Goal: Task Accomplishment & Management: Use online tool/utility

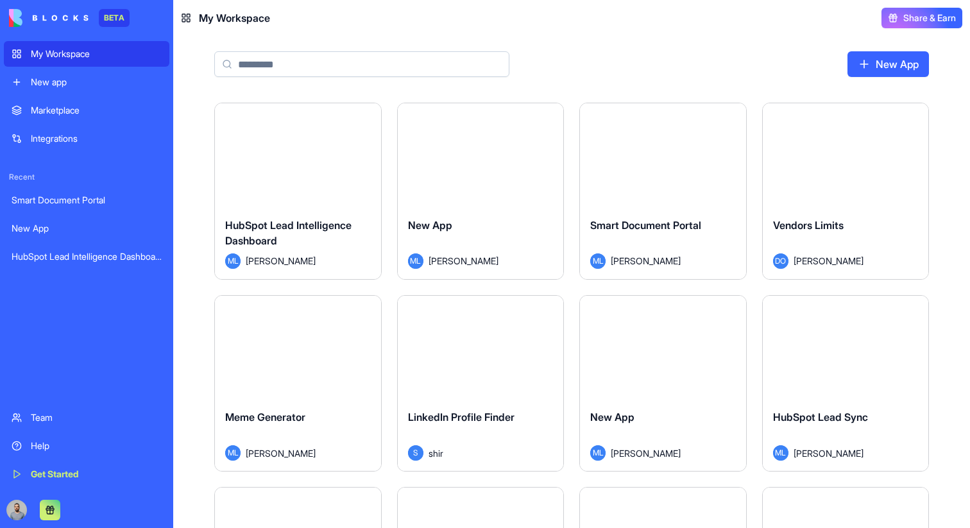
click at [325, 187] on div "Launch" at bounding box center [298, 155] width 166 height 104
click at [482, 189] on div "Launch" at bounding box center [481, 155] width 166 height 104
click at [687, 210] on div "Smart Document Portal ML Michal Lupu" at bounding box center [663, 243] width 166 height 72
click at [818, 187] on div "Launch" at bounding box center [846, 155] width 166 height 104
click at [351, 352] on div "Launch" at bounding box center [298, 348] width 166 height 104
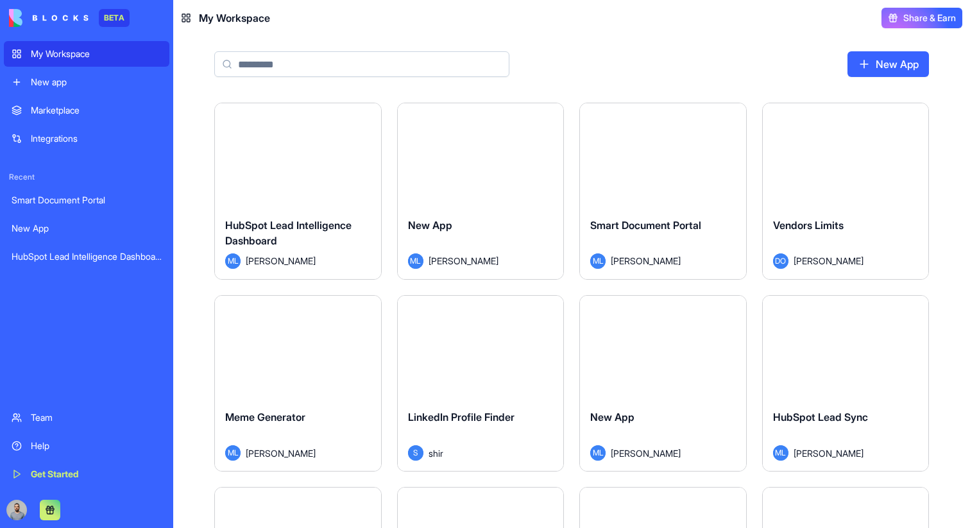
click at [516, 354] on button "Launch" at bounding box center [480, 347] width 96 height 26
click at [680, 375] on div "Launch" at bounding box center [663, 348] width 166 height 104
click at [823, 379] on div "Launch" at bounding box center [846, 348] width 166 height 104
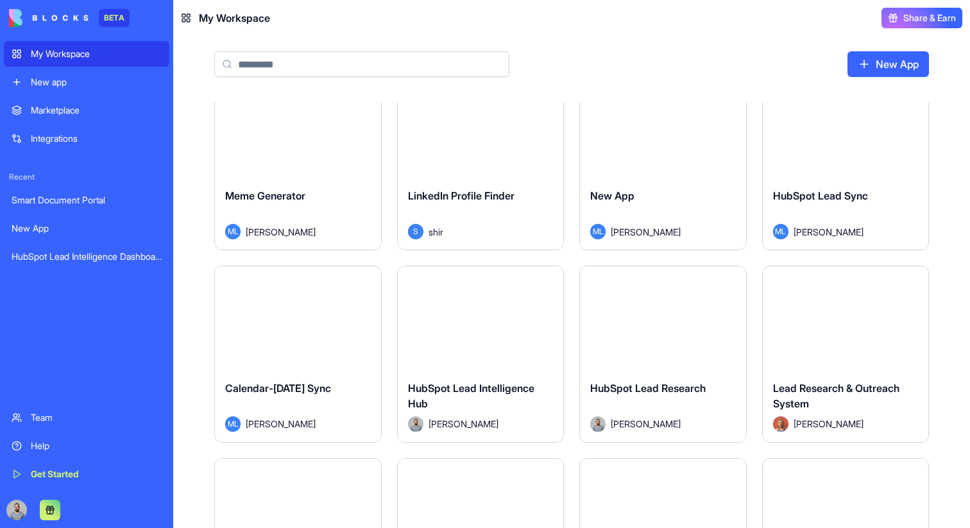
scroll to position [229, 0]
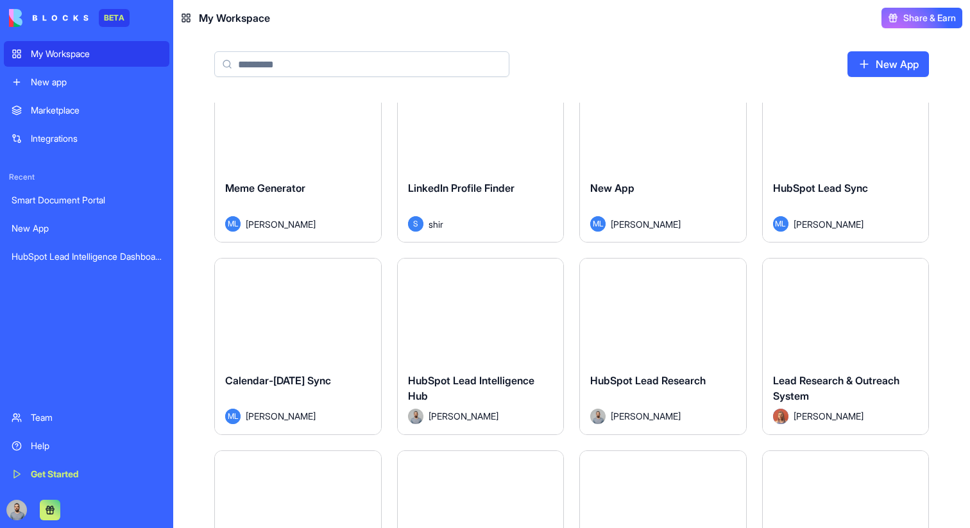
click at [354, 332] on div "Launch" at bounding box center [298, 310] width 166 height 104
click at [486, 332] on div "Launch" at bounding box center [481, 310] width 166 height 104
click at [713, 356] on div "Launch" at bounding box center [663, 310] width 166 height 104
click at [831, 356] on div "Launch" at bounding box center [846, 310] width 166 height 104
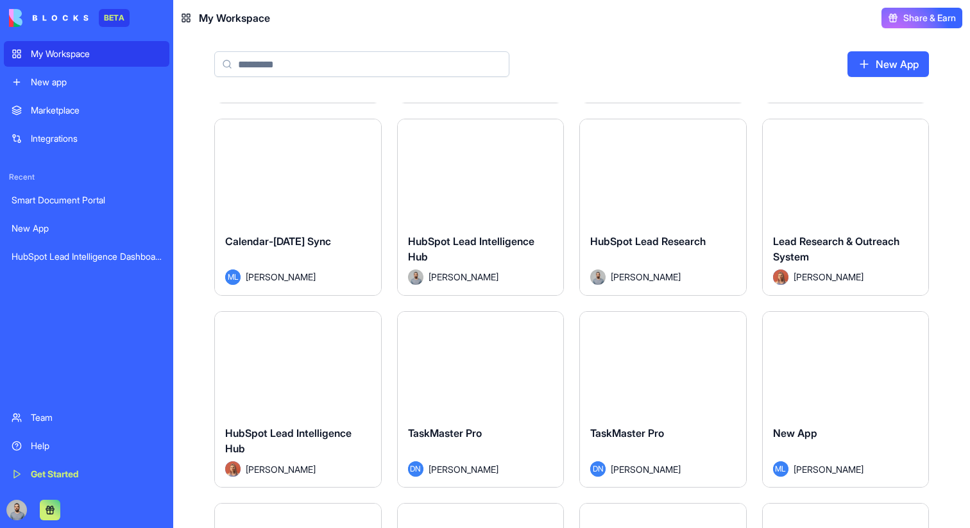
scroll to position [416, 0]
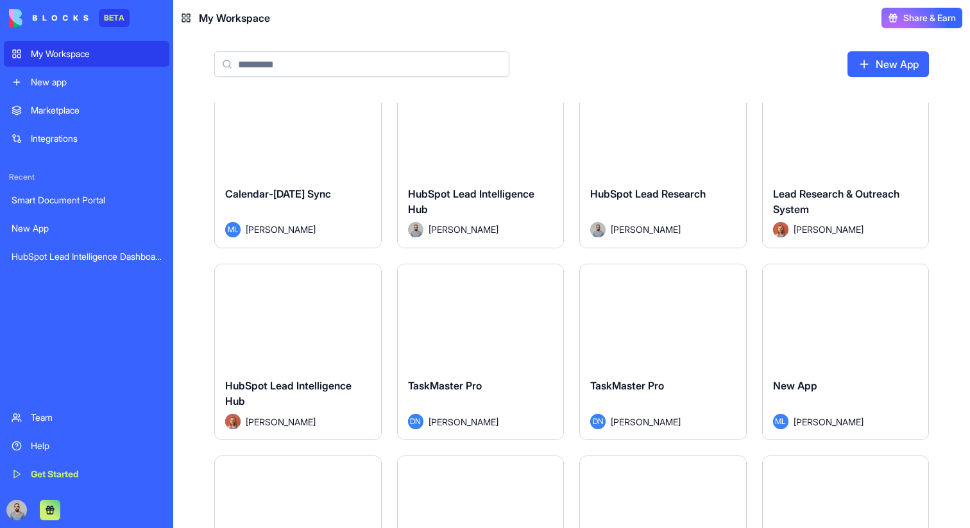
click at [294, 337] on div "Launch" at bounding box center [298, 316] width 166 height 104
click at [519, 345] on div "Launch" at bounding box center [481, 316] width 166 height 104
click at [679, 348] on div "Launch" at bounding box center [663, 316] width 166 height 104
click at [813, 352] on div "Launch" at bounding box center [846, 316] width 166 height 104
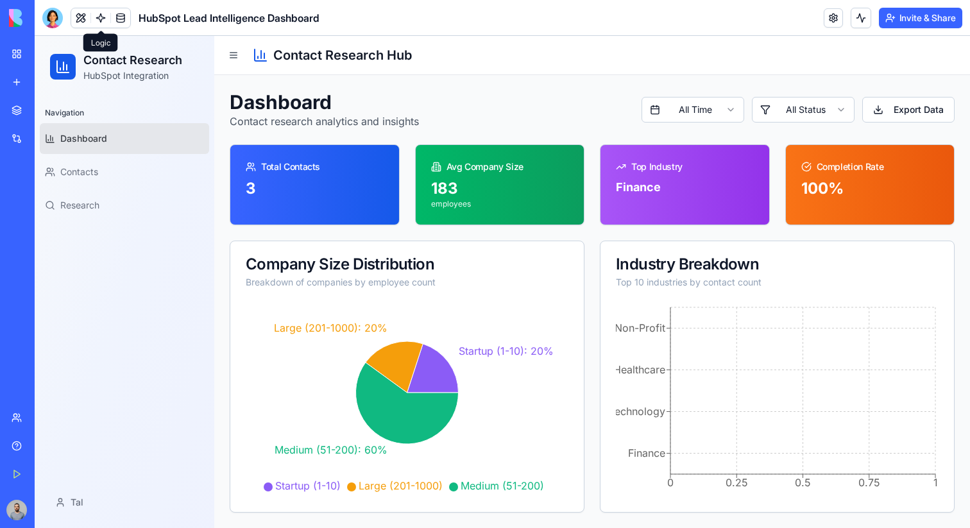
click at [98, 17] on link at bounding box center [100, 17] width 19 height 19
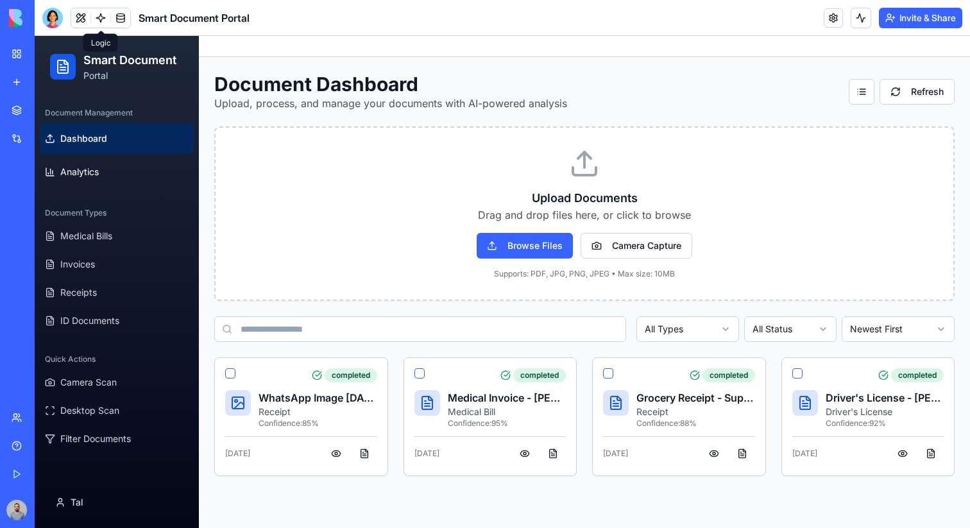
click at [100, 19] on link at bounding box center [100, 17] width 19 height 19
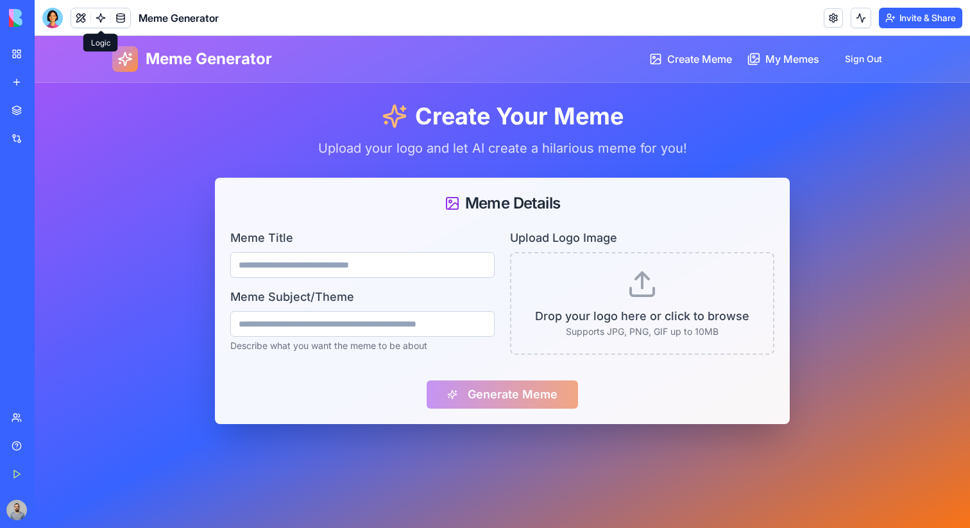
click at [100, 19] on link at bounding box center [100, 17] width 19 height 19
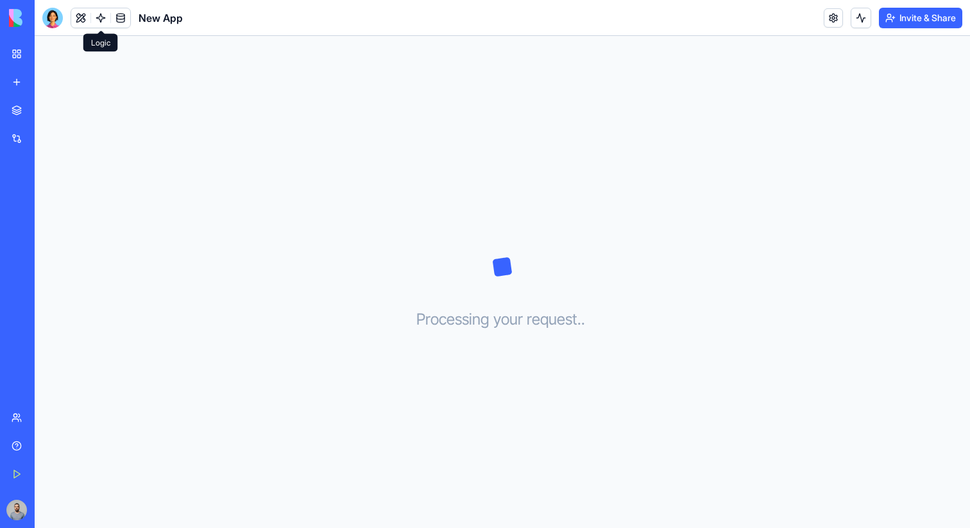
click at [100, 19] on link at bounding box center [100, 17] width 19 height 19
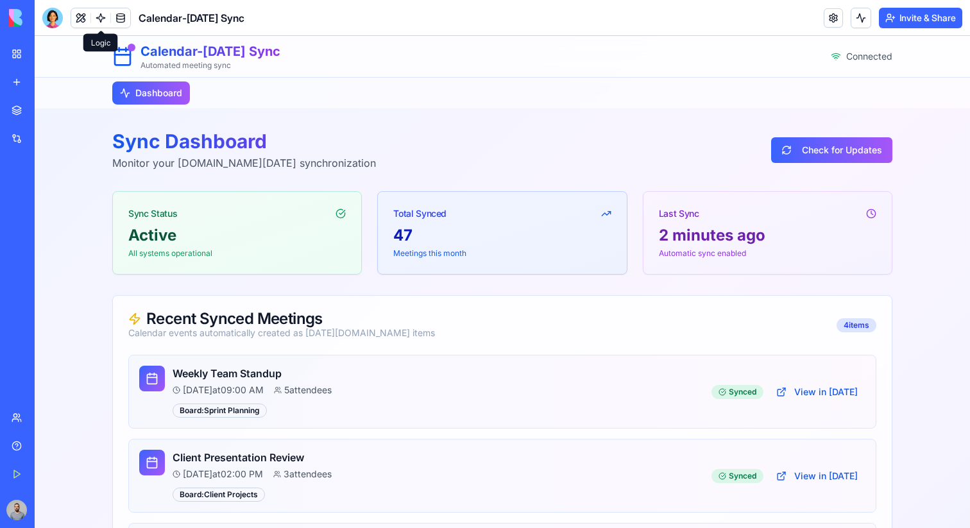
click at [100, 19] on link at bounding box center [100, 17] width 19 height 19
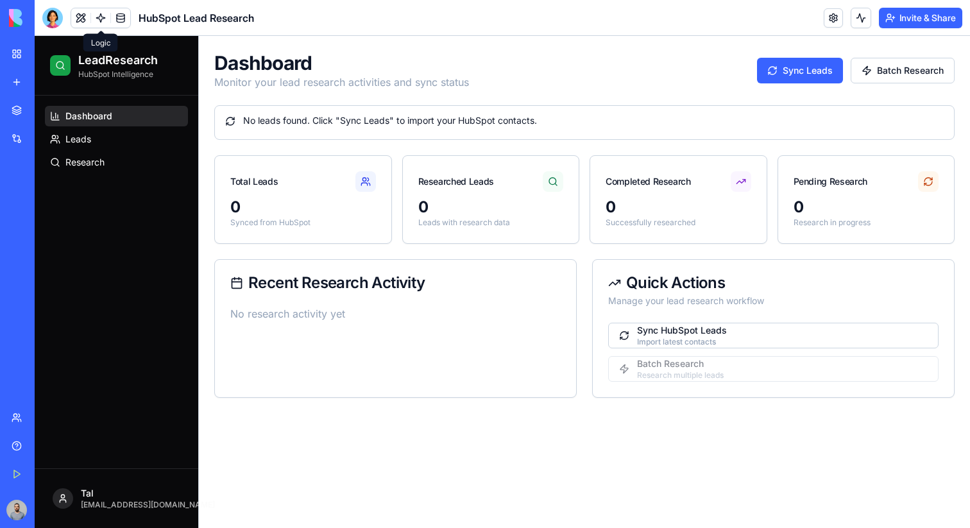
click at [100, 19] on link at bounding box center [100, 17] width 19 height 19
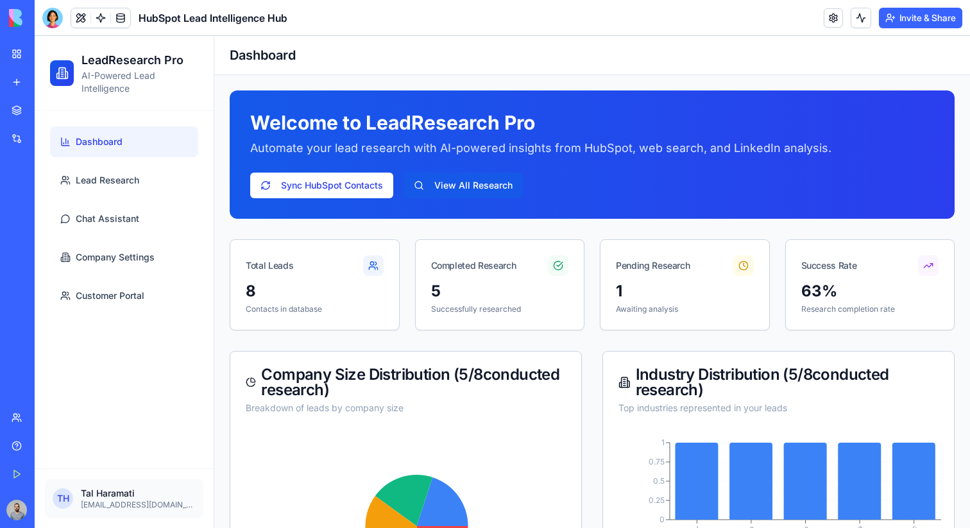
click at [100, 19] on link at bounding box center [100, 17] width 19 height 19
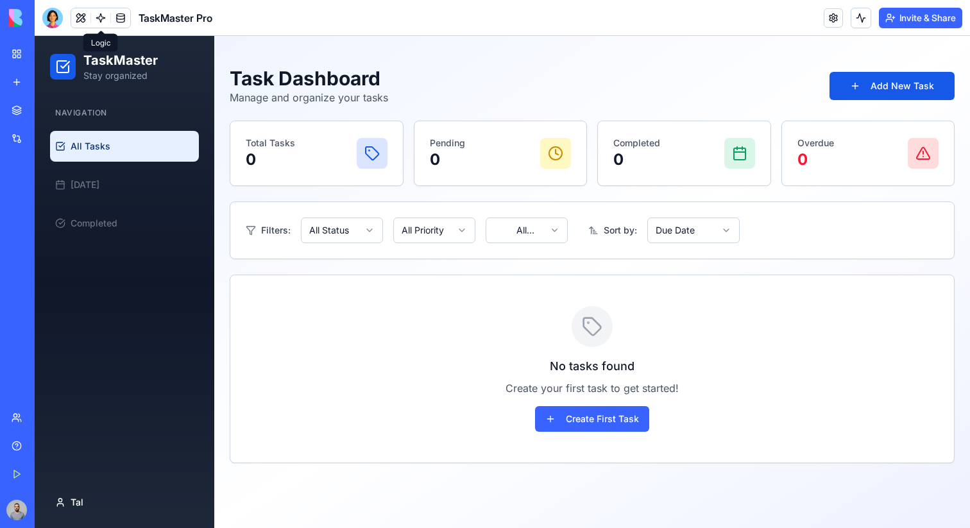
click at [100, 19] on link at bounding box center [100, 17] width 19 height 19
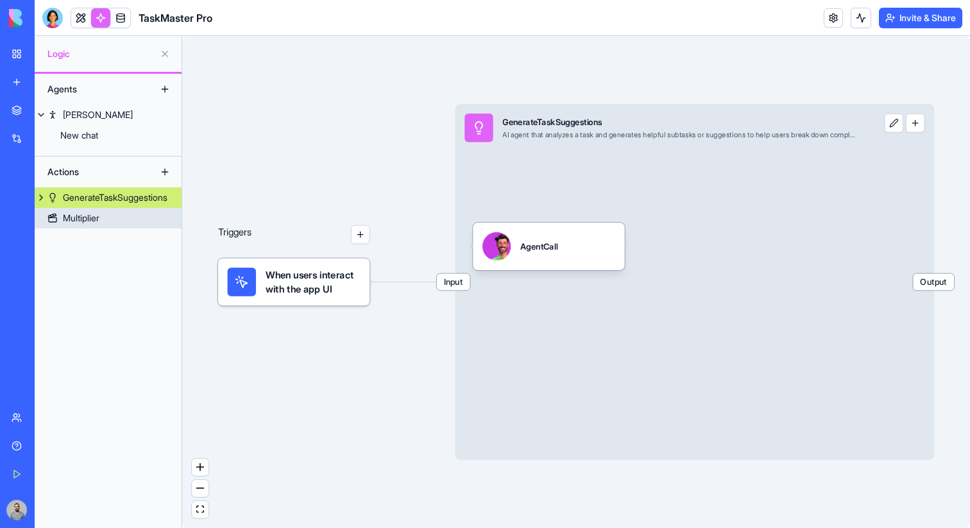
click at [110, 210] on link "Multiplier" at bounding box center [108, 218] width 147 height 21
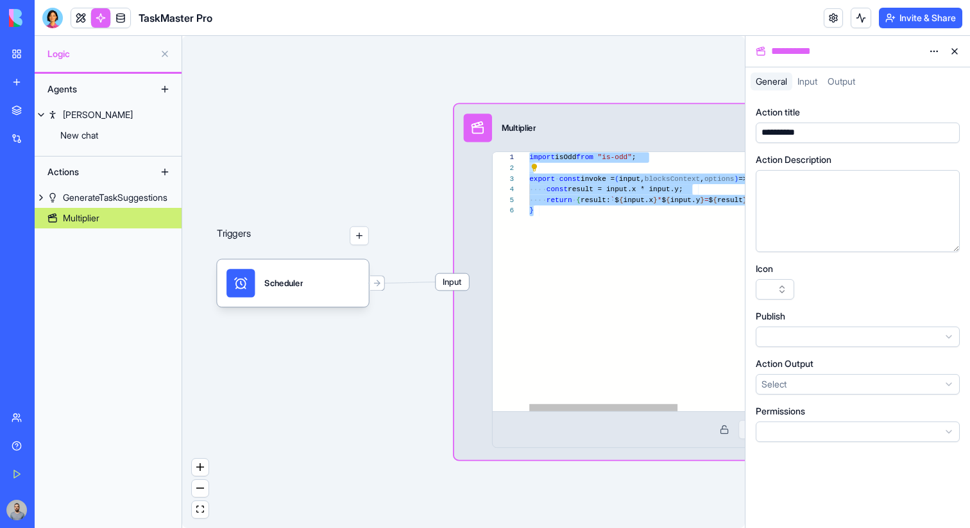
drag, startPoint x: 569, startPoint y: 275, endPoint x: 480, endPoint y: 160, distance: 145.7
click at [529, 160] on div "import isOdd from "is-odd" ; export const invoke = ( input, blocksContext , opt…" at bounding box center [777, 308] width 496 height 312
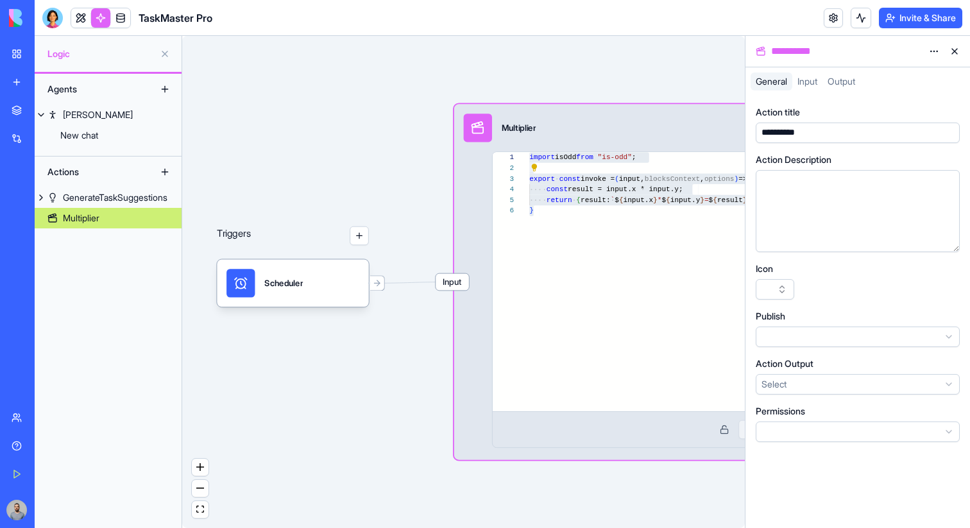
click at [922, 55] on div "**********" at bounding box center [845, 51] width 155 height 15
click at [929, 55] on html "**********" at bounding box center [485, 264] width 970 height 528
click at [921, 66] on div "State Delete" at bounding box center [903, 87] width 82 height 47
click at [920, 72] on div "State" at bounding box center [903, 77] width 76 height 21
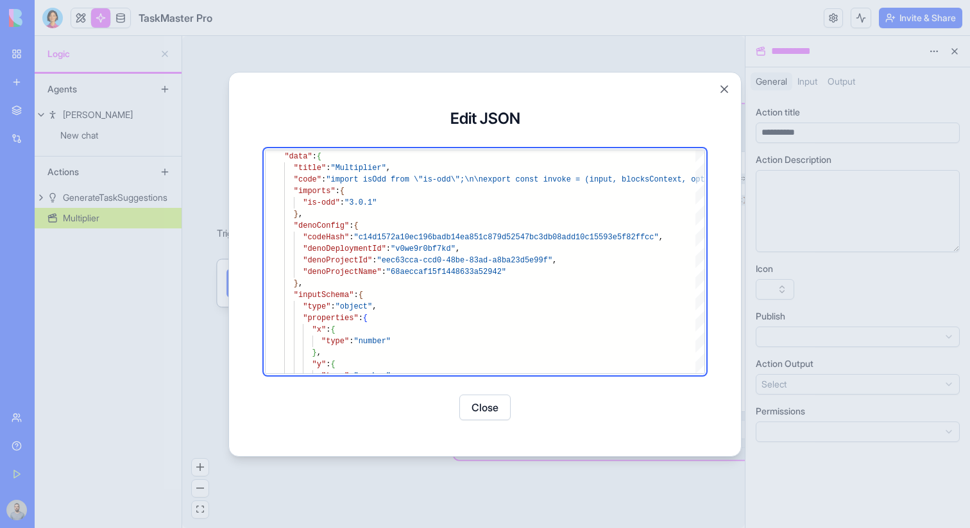
click at [834, 179] on div at bounding box center [485, 264] width 970 height 528
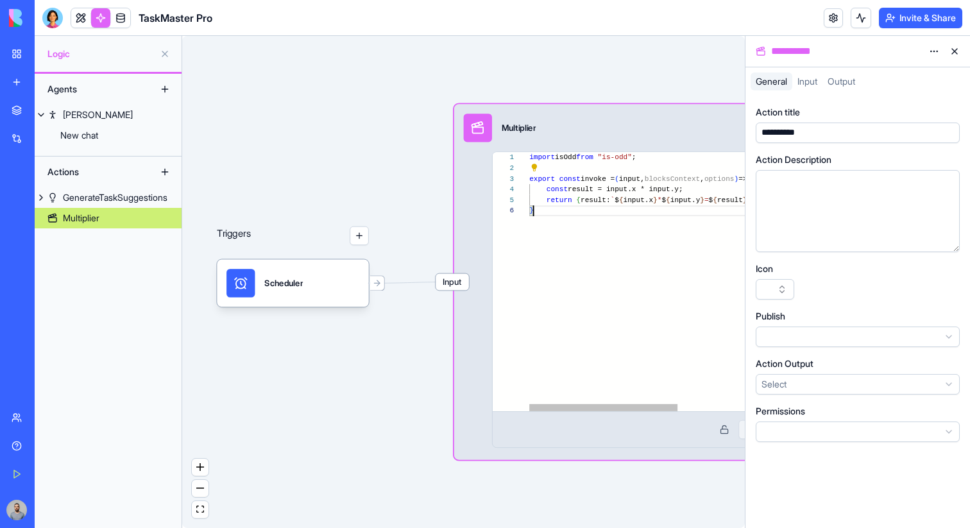
click at [602, 232] on div "import isOdd from "is-odd" ; export const invoke = ( input, blocksContext , opt…" at bounding box center [777, 308] width 496 height 312
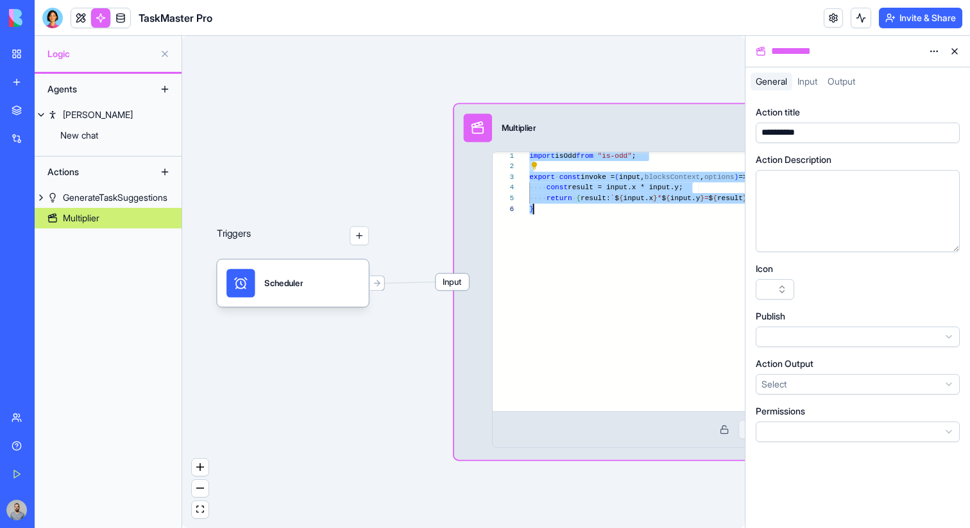
click at [934, 50] on html "**********" at bounding box center [485, 264] width 970 height 528
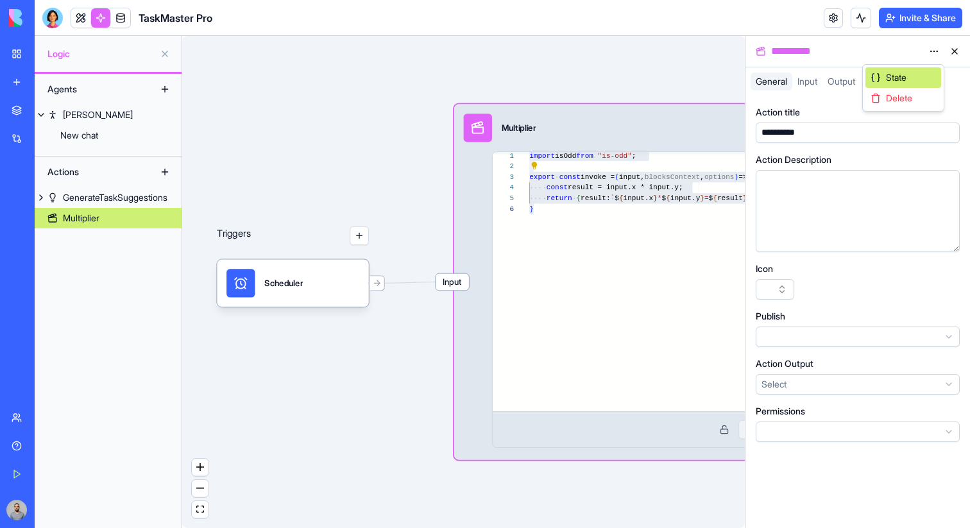
click at [925, 71] on div "State" at bounding box center [903, 77] width 76 height 21
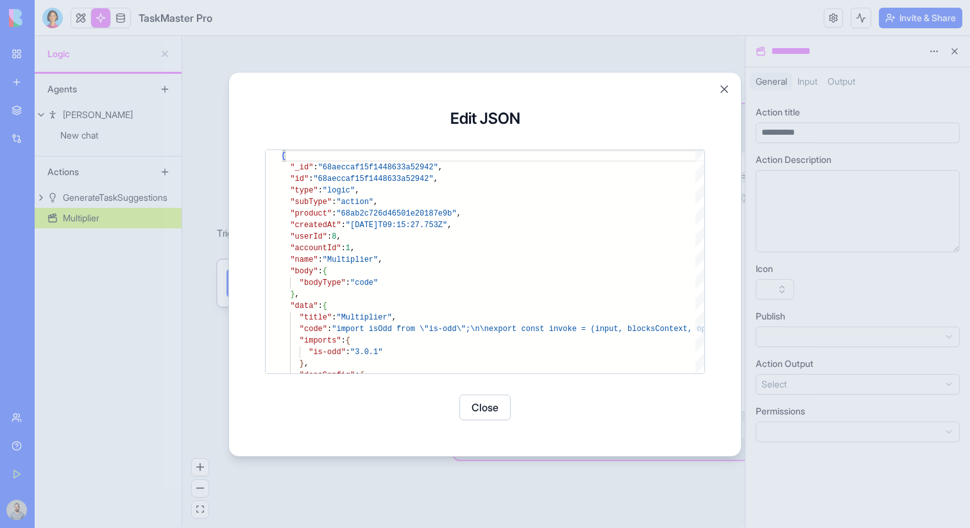
click at [778, 181] on div at bounding box center [485, 264] width 970 height 528
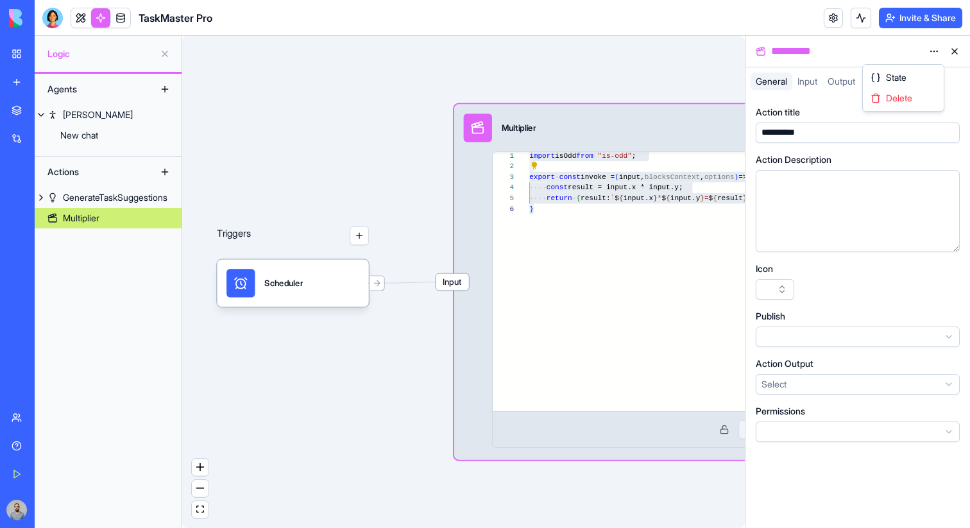
click at [934, 47] on html "**********" at bounding box center [485, 264] width 970 height 528
click at [922, 71] on div "State" at bounding box center [903, 77] width 76 height 21
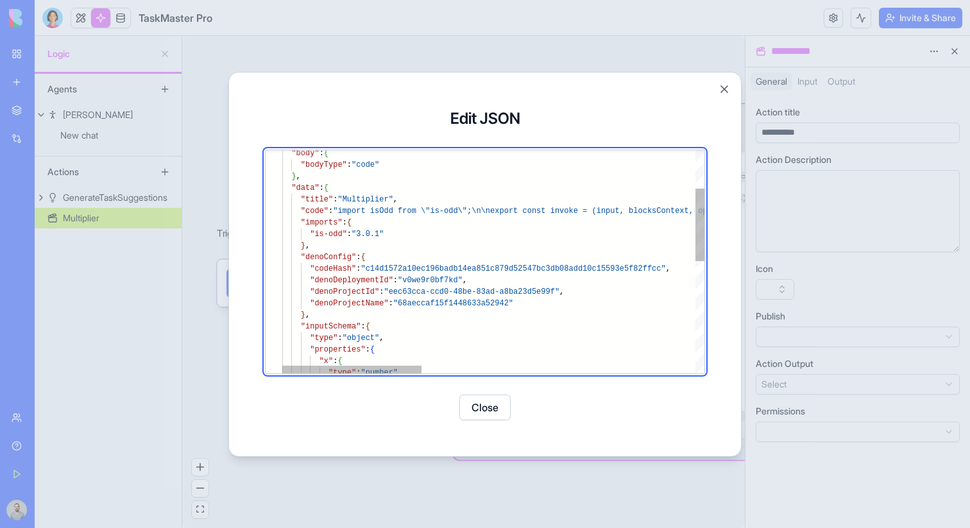
type textarea "**********"
click at [330, 259] on div ""body" : { "bodyType" : "code" } , "data" : { "title" : "Multiplier" , "code" :…" at bounding box center [907, 374] width 1251 height 685
click at [497, 399] on button "Close" at bounding box center [484, 407] width 51 height 26
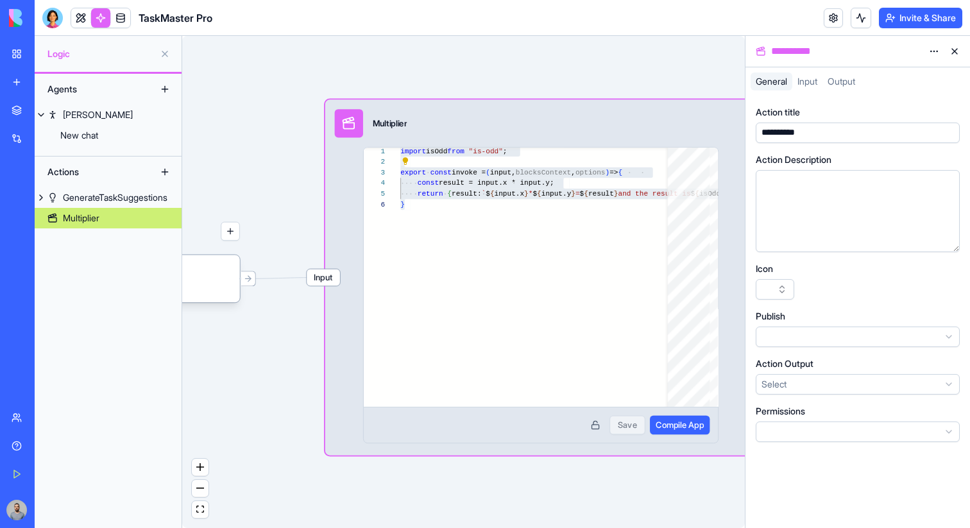
click at [650, 419] on button "Compile App" at bounding box center [680, 425] width 60 height 19
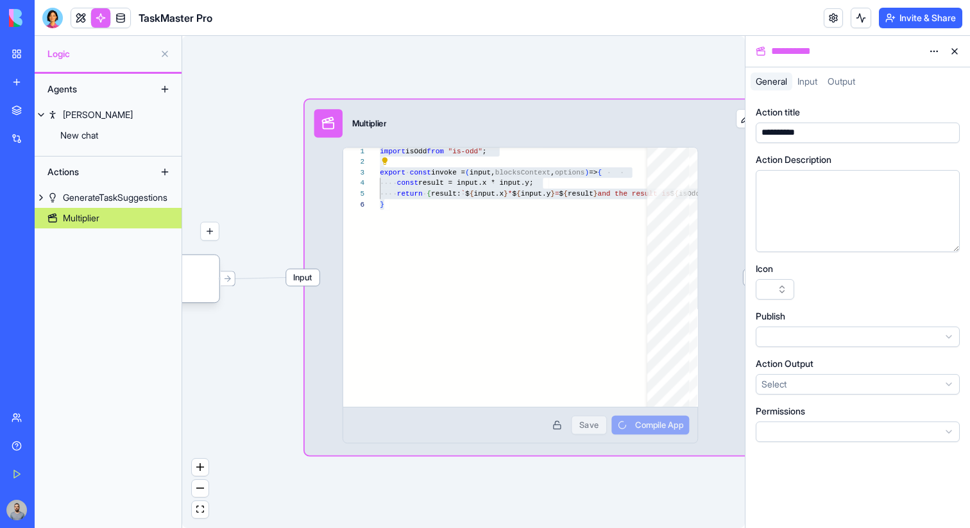
click at [650, 430] on div "Save Compile App" at bounding box center [520, 425] width 338 height 19
click at [675, 421] on span "Compile App" at bounding box center [659, 425] width 48 height 12
